Goal: Information Seeking & Learning: Learn about a topic

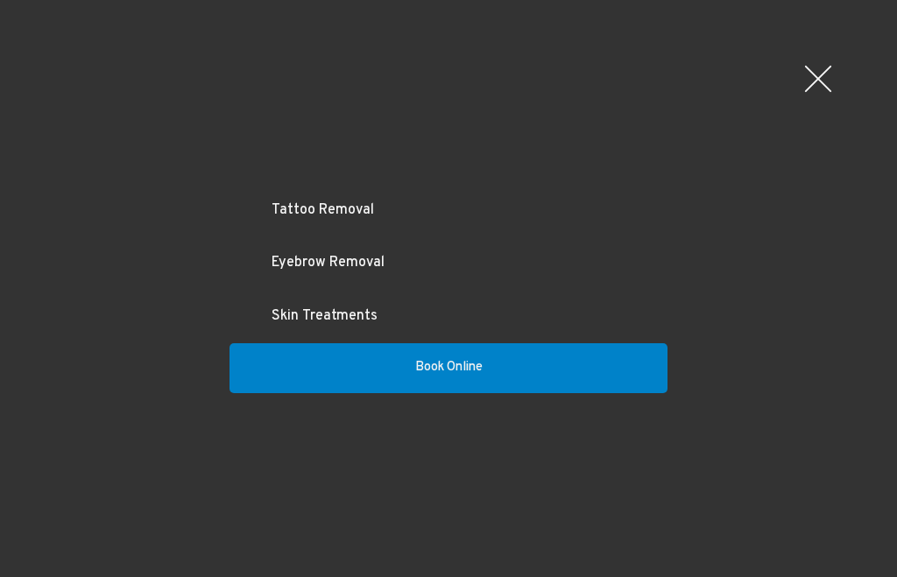
click at [344, 317] on link "Skin Treatments" at bounding box center [449, 316] width 438 height 53
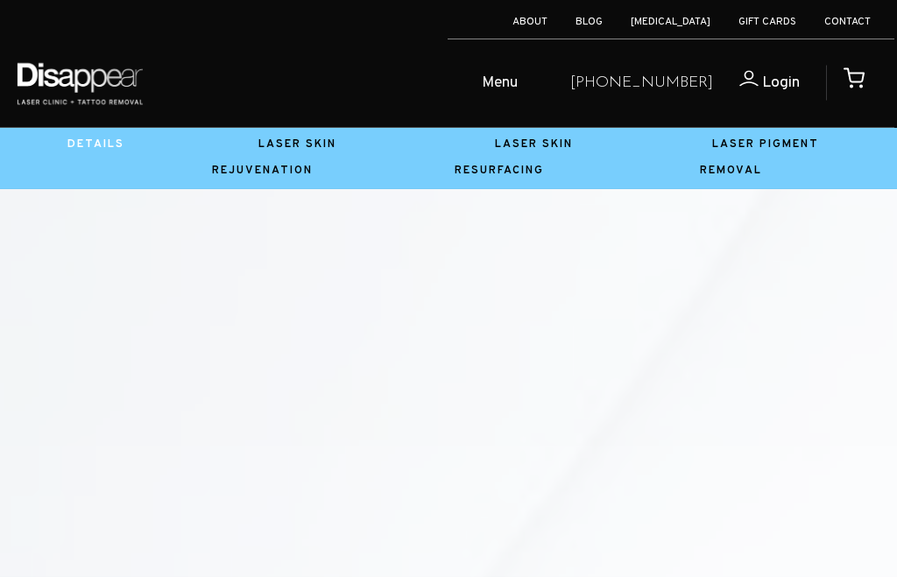
scroll to position [4028, 0]
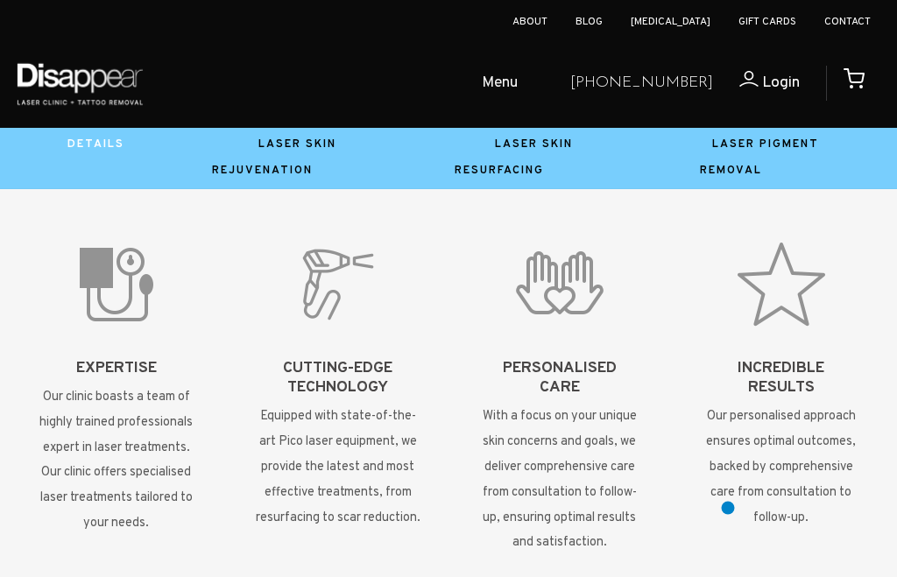
scroll to position [1541, 0]
